Goal: Task Accomplishment & Management: Manage account settings

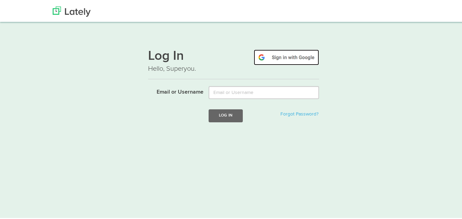
click at [290, 59] on img at bounding box center [286, 56] width 65 height 16
click at [305, 54] on img at bounding box center [286, 56] width 65 height 16
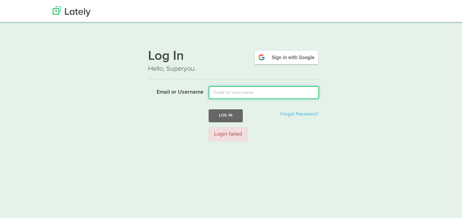
click at [219, 94] on input "Email or Username" at bounding box center [264, 91] width 110 height 13
paste input "SMARTPAGES1991@GMAIL.COM"
type input "SMARTPAGES1991@GMAIL.COM"
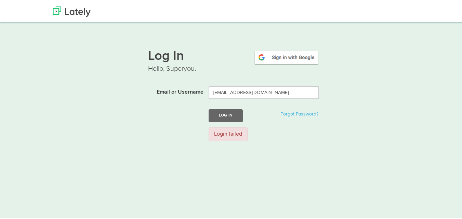
click at [380, 114] on div "Log In Hello, Superyou. Email or Username SMARTPAGES1991@GMAIL.COM Log In Forgo…" at bounding box center [234, 93] width 414 height 104
click at [220, 120] on button "Log In" at bounding box center [226, 114] width 34 height 13
